Goal: Task Accomplishment & Management: Use online tool/utility

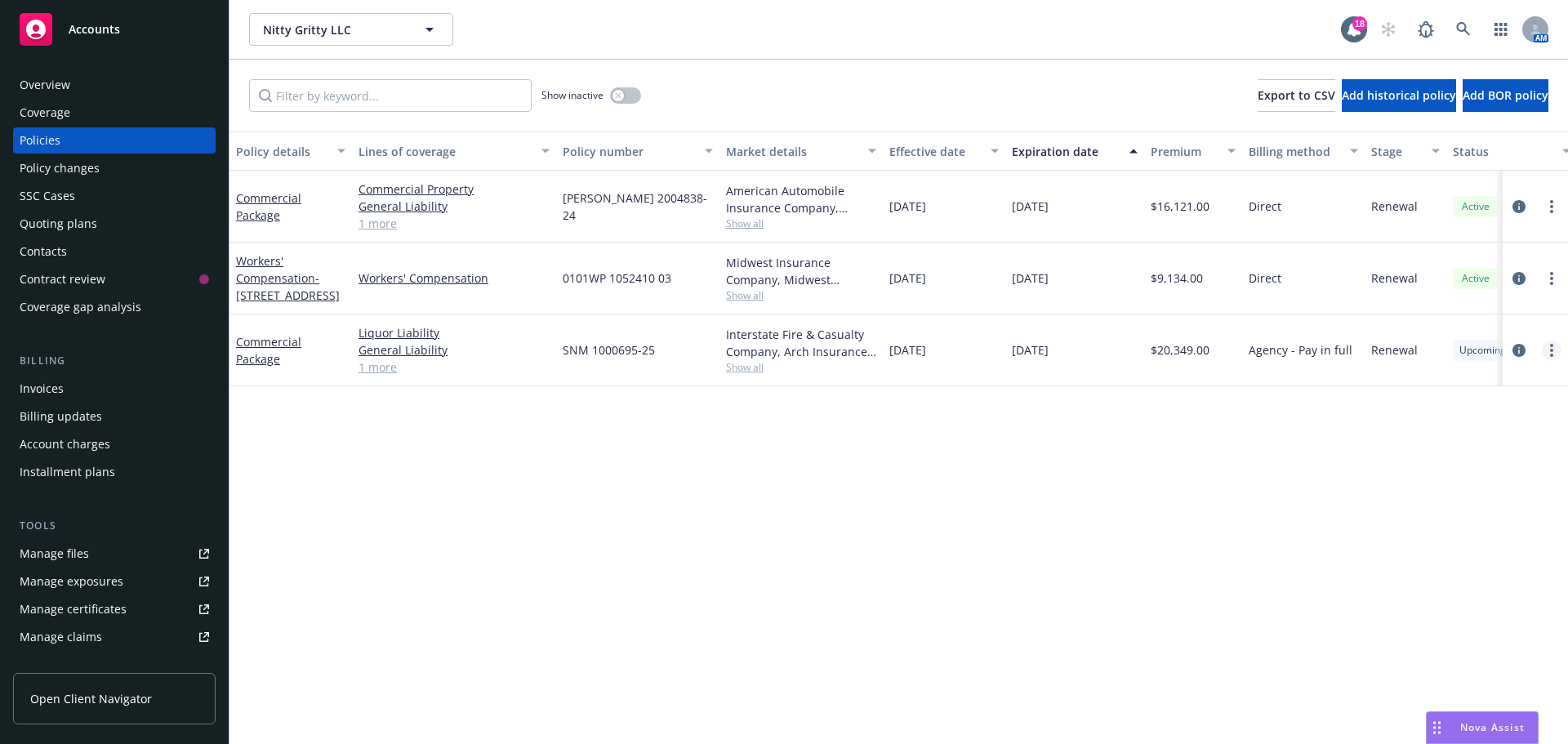
click at [1547, 346] on link "more" at bounding box center [1552, 350] width 20 height 20
click at [1462, 580] on link "Copy logging email" at bounding box center [1465, 580] width 192 height 33
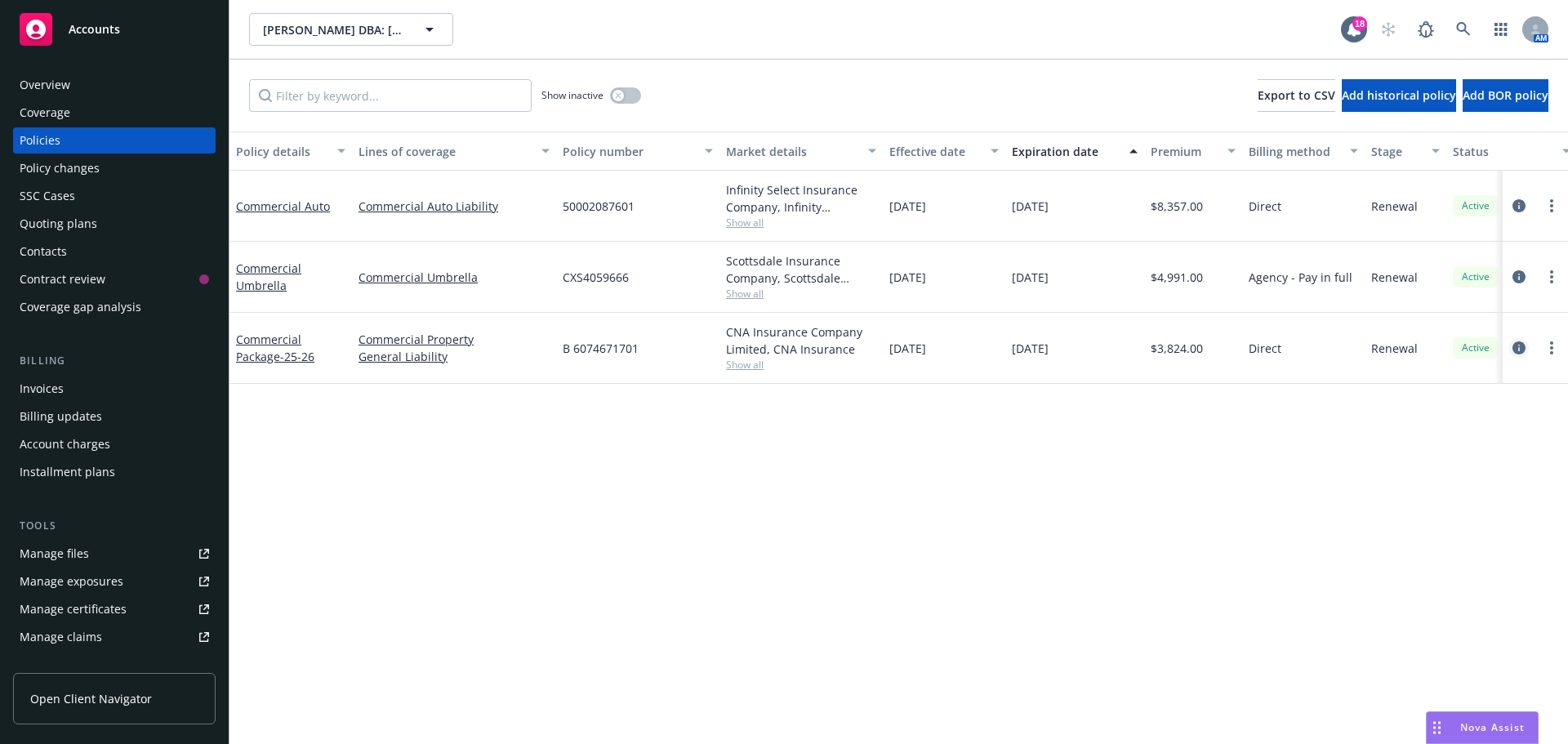
click at [1518, 346] on icon "circleInformation" at bounding box center [1520, 348] width 13 height 13
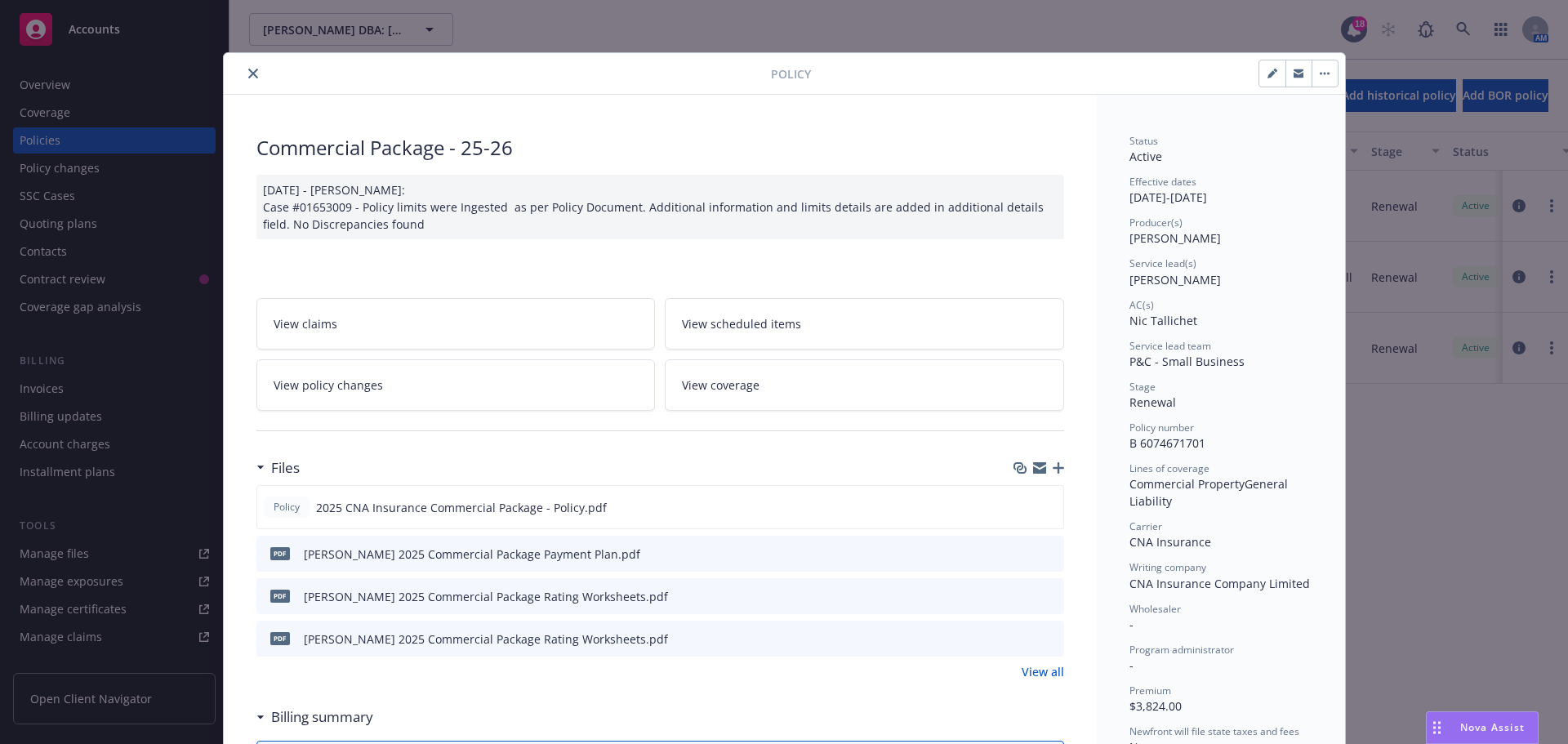
click at [248, 79] on button "close" at bounding box center [254, 74] width 20 height 20
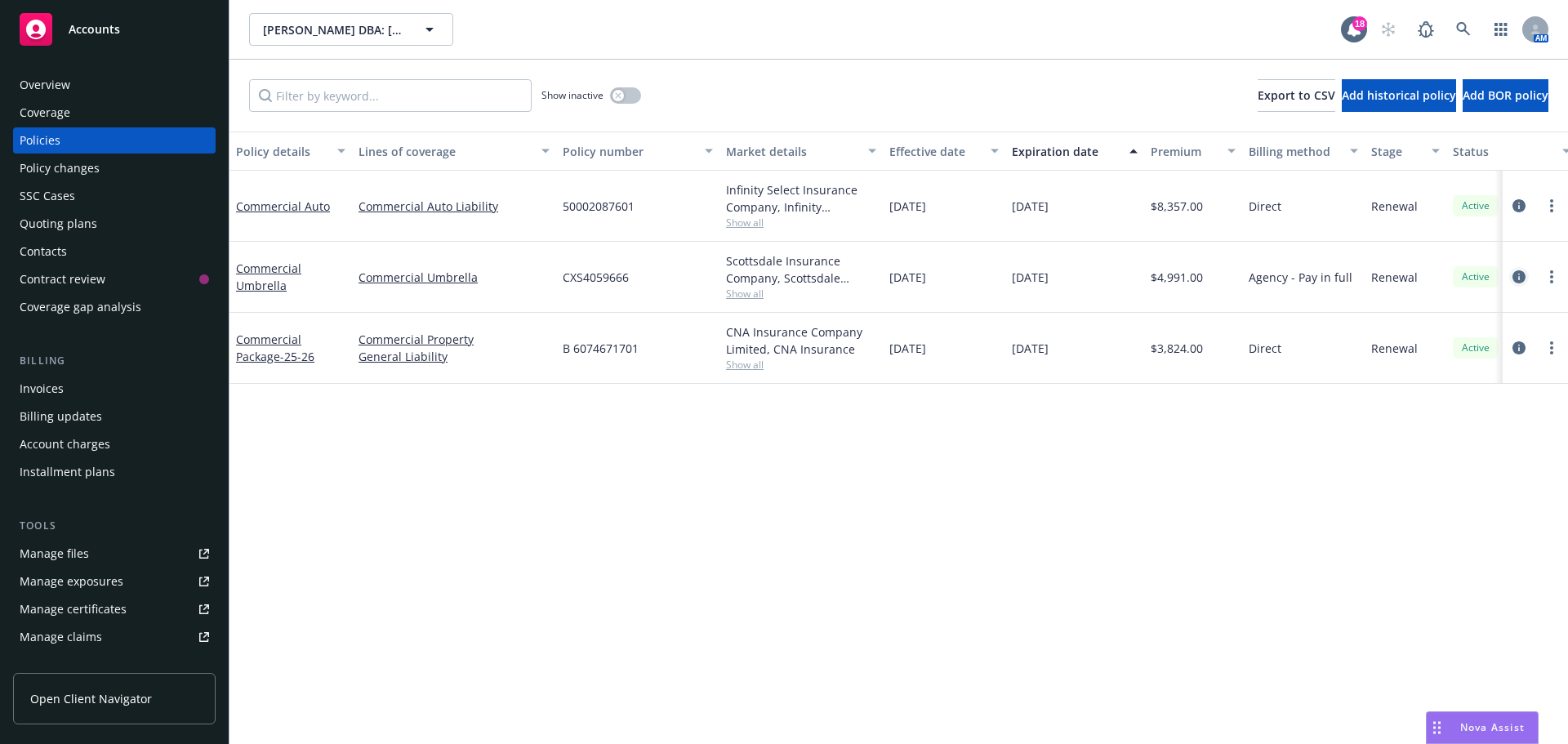
click at [1510, 279] on link "circleInformation" at bounding box center [1520, 277] width 20 height 20
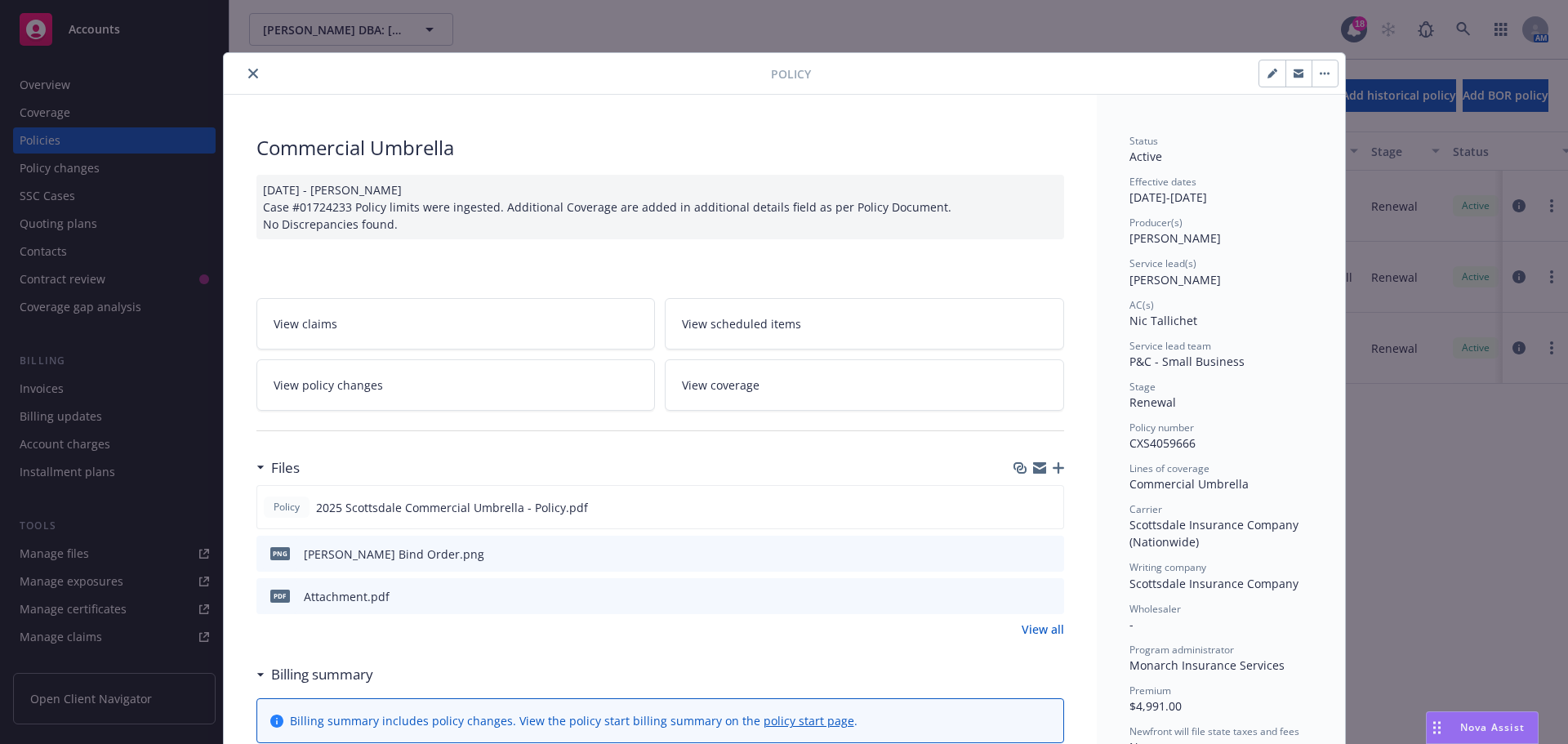
click at [252, 78] on button "close" at bounding box center [254, 74] width 20 height 20
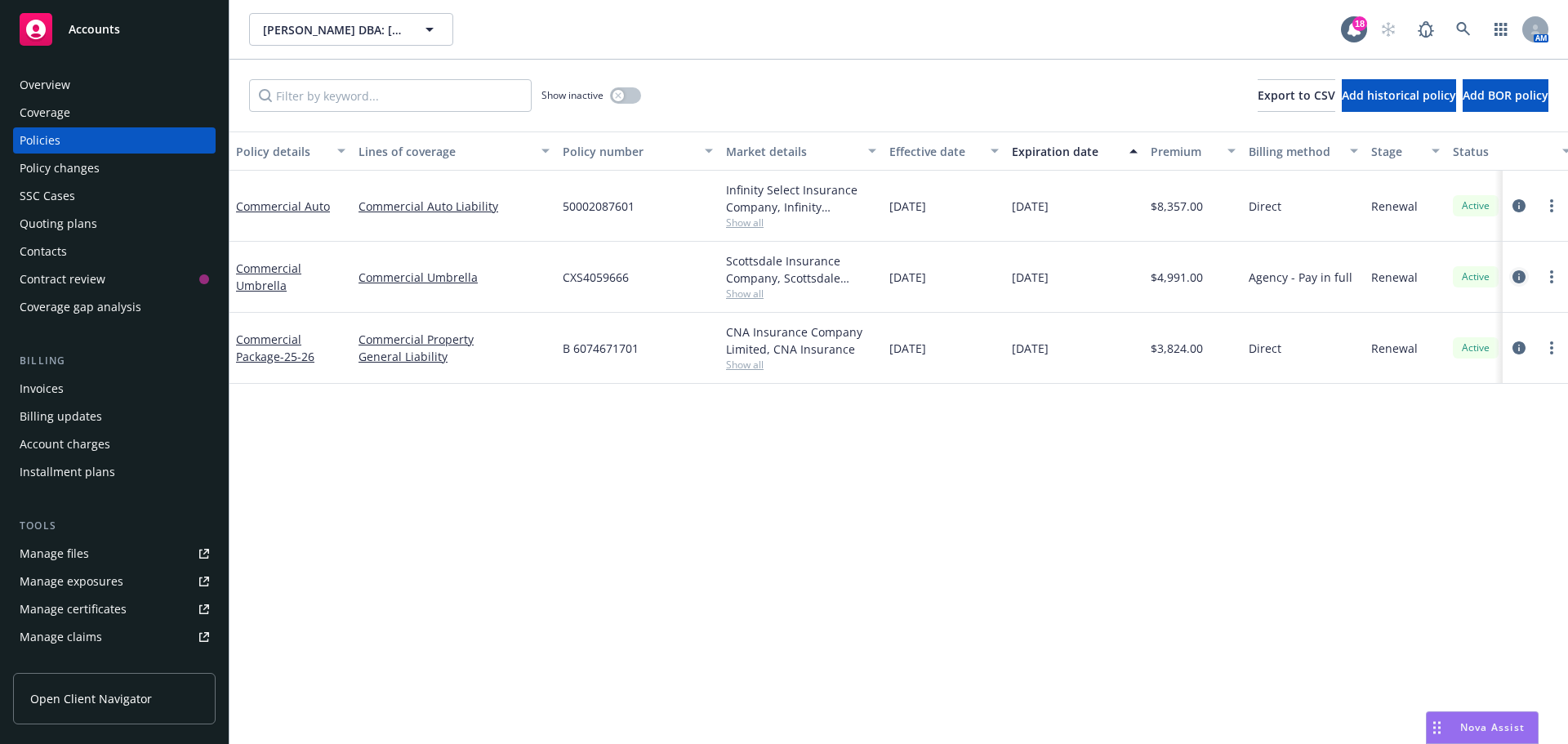
click at [1524, 275] on icon "circleInformation" at bounding box center [1520, 277] width 13 height 13
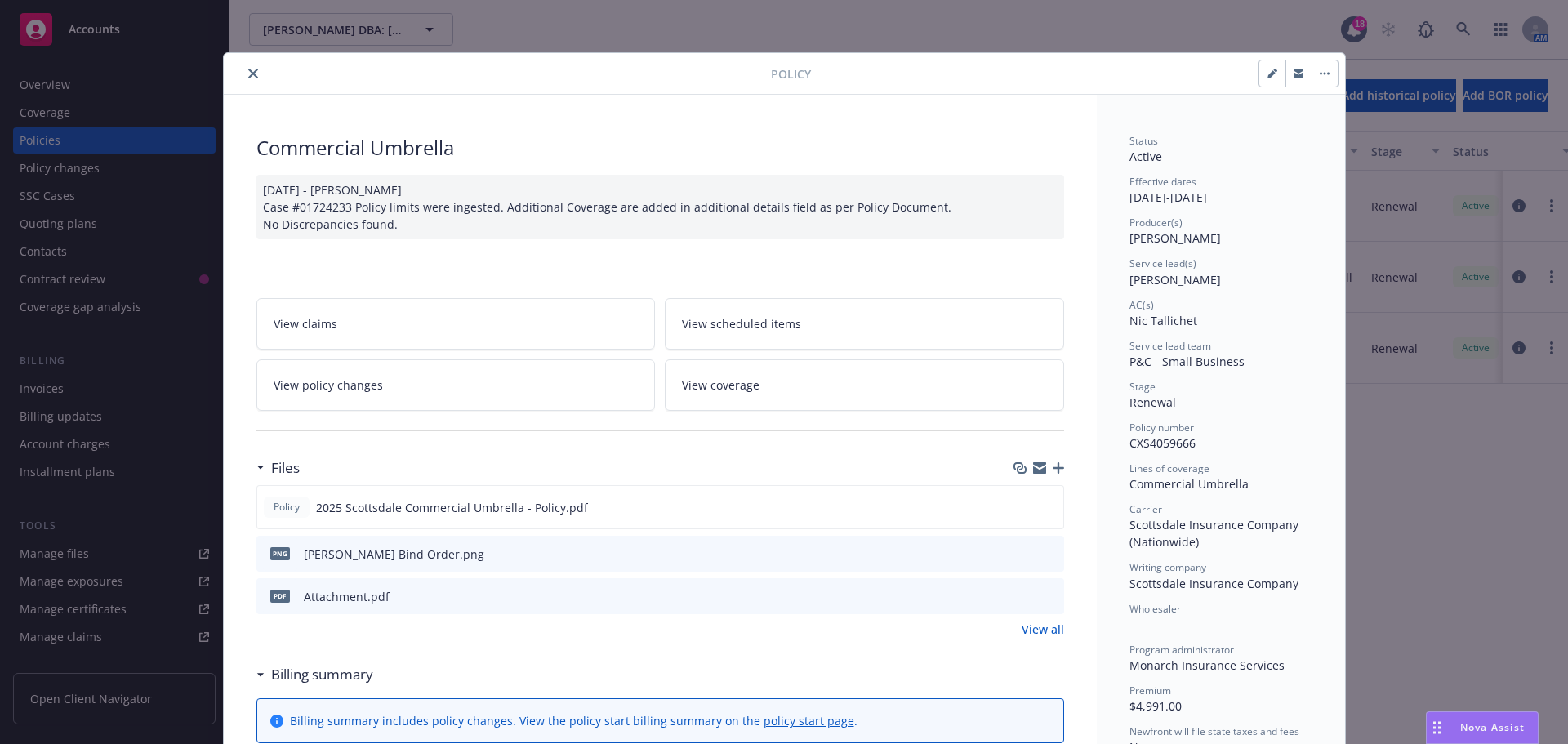
scroll to position [49, 0]
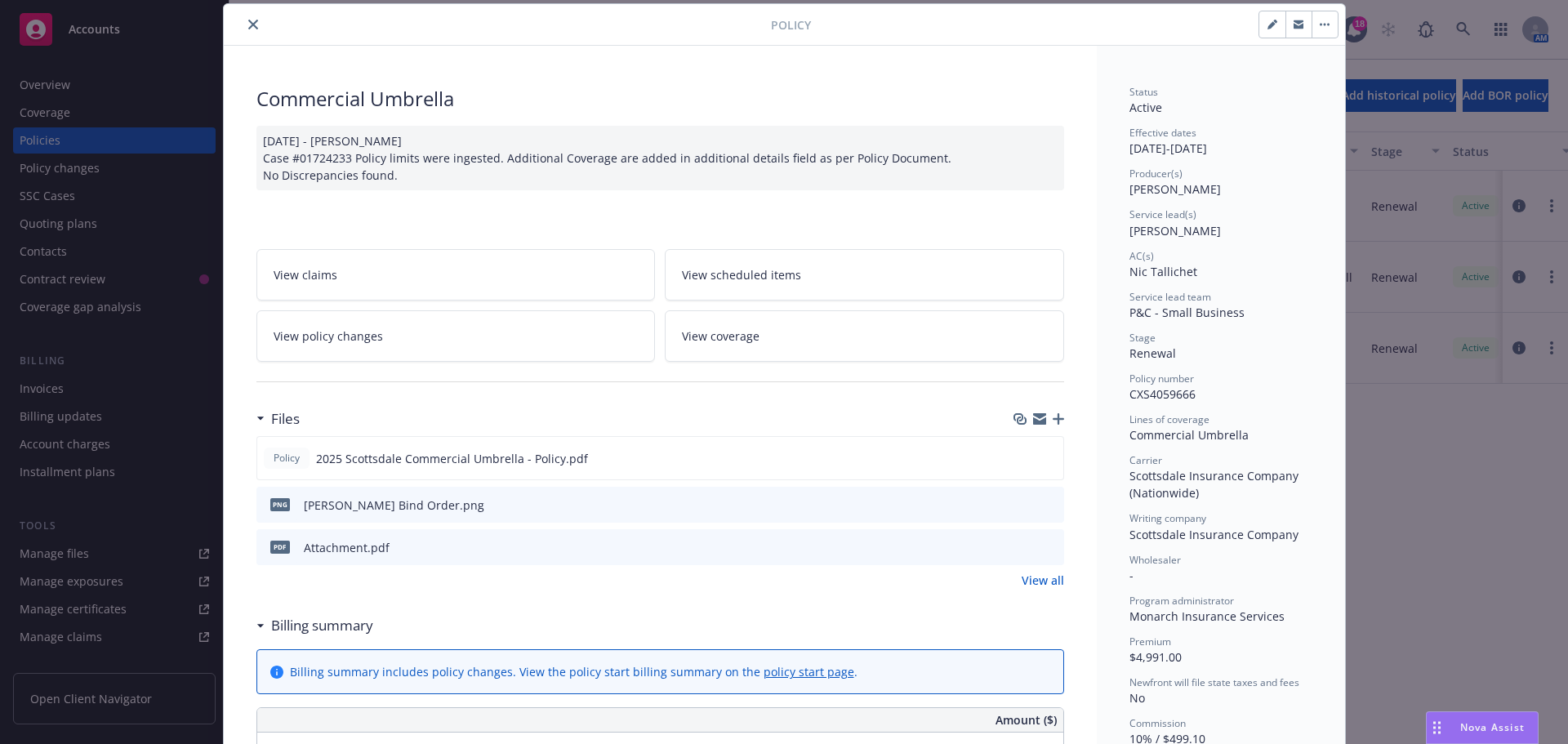
click at [249, 26] on icon "close" at bounding box center [254, 25] width 10 height 10
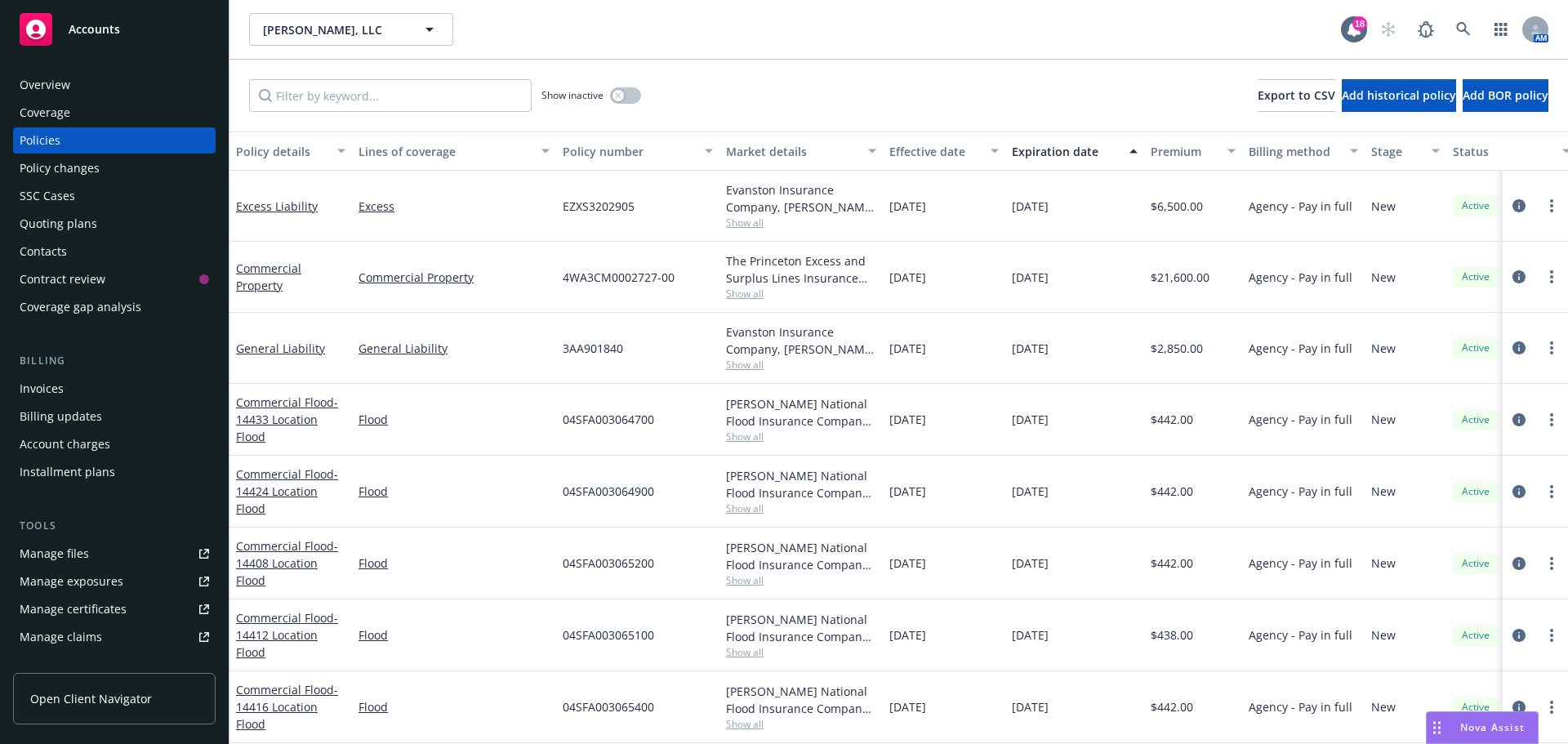
click at [738, 44] on div "Sherali Davis, LLC Sherali Davis, LLC" at bounding box center [795, 30] width 1092 height 33
click at [1547, 276] on link "more" at bounding box center [1552, 277] width 20 height 20
drag, startPoint x: 1475, startPoint y: 502, endPoint x: 1560, endPoint y: 723, distance: 236.8
click at [1475, 502] on link "Copy logging email" at bounding box center [1453, 506] width 192 height 33
